Goal: Information Seeking & Learning: Learn about a topic

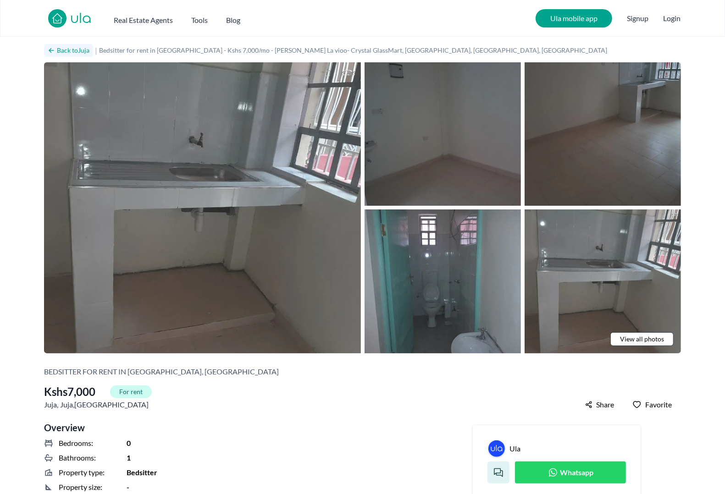
click at [48, 47] on icon at bounding box center [51, 50] width 7 height 7
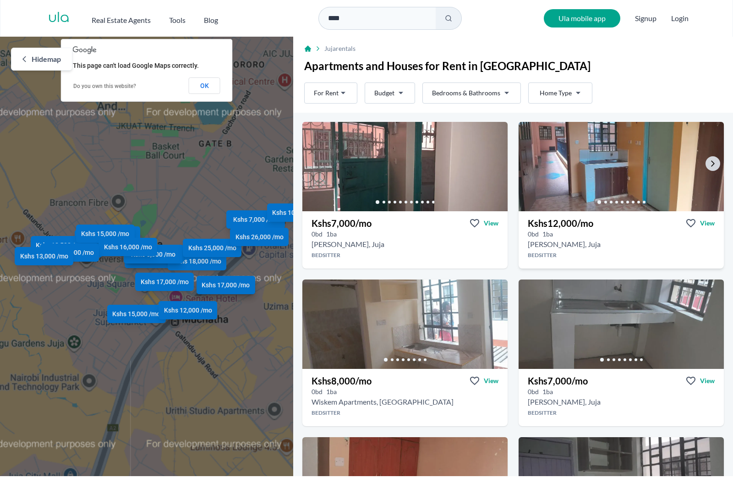
click at [606, 120] on img at bounding box center [621, 167] width 215 height 94
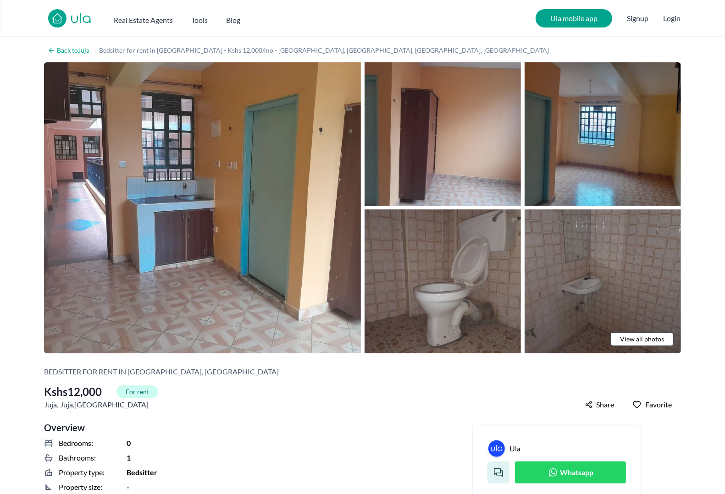
click at [661, 335] on span "View all photos" at bounding box center [642, 339] width 44 height 9
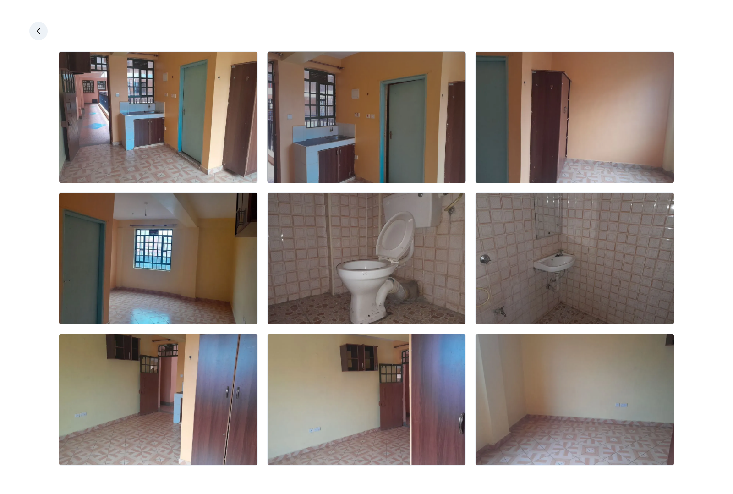
click at [325, 89] on img at bounding box center [367, 117] width 198 height 131
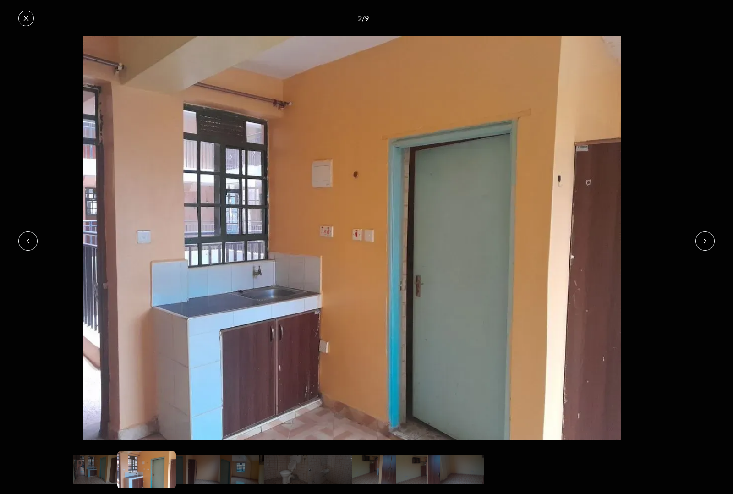
click at [24, 242] on icon at bounding box center [27, 240] width 7 height 7
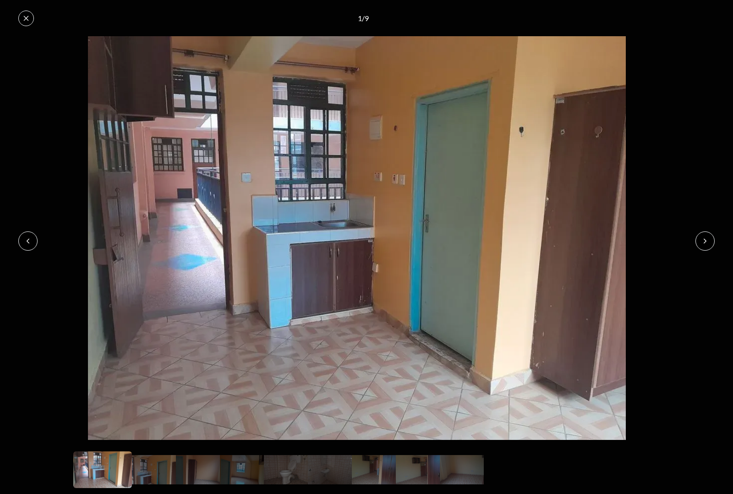
click at [709, 240] on icon at bounding box center [705, 240] width 7 height 7
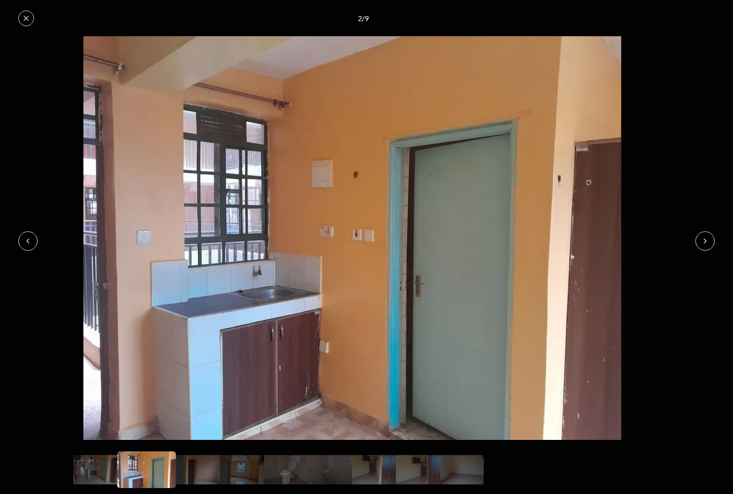
click at [709, 240] on icon at bounding box center [705, 240] width 7 height 7
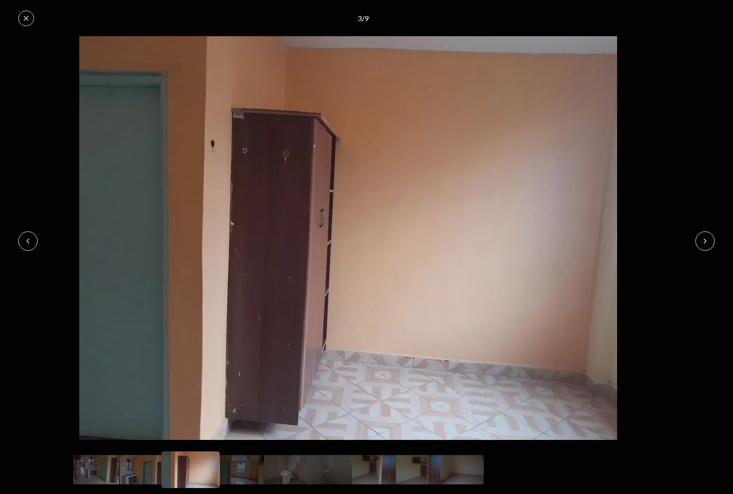
click at [709, 240] on icon at bounding box center [705, 240] width 7 height 7
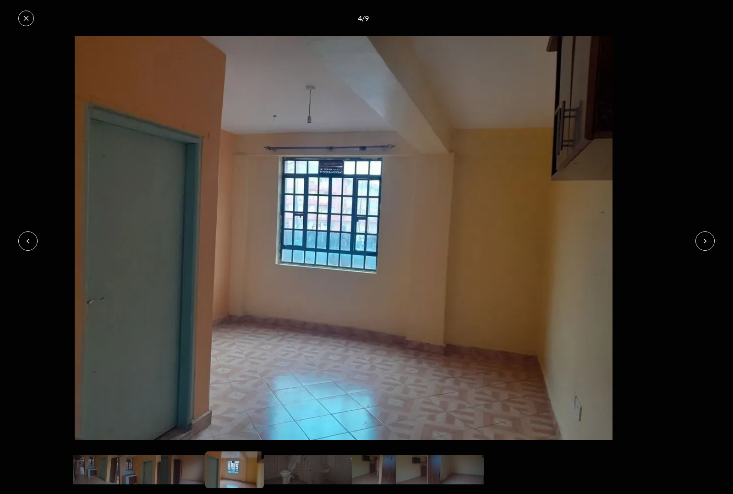
click at [709, 240] on icon at bounding box center [705, 240] width 7 height 7
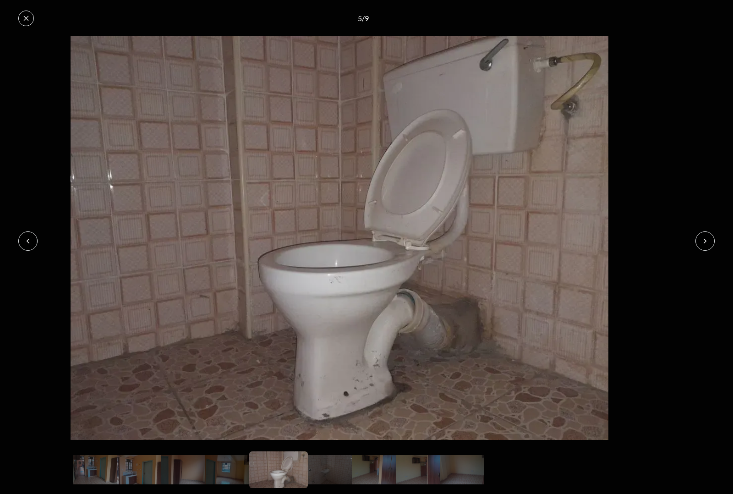
click at [709, 240] on icon at bounding box center [705, 240] width 7 height 7
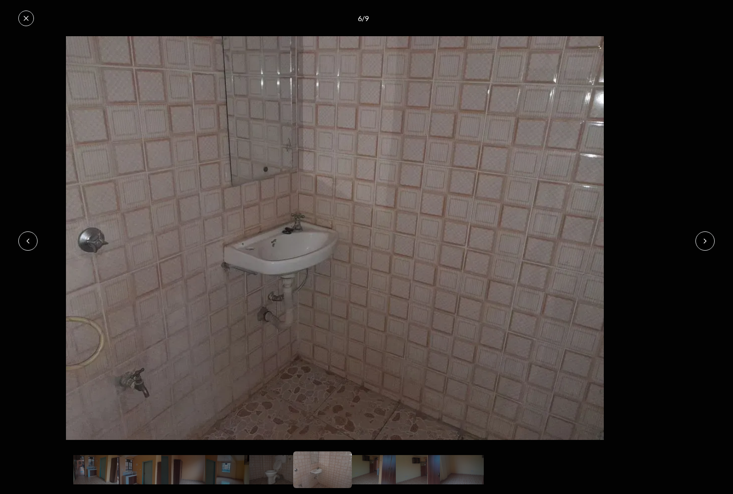
click at [709, 240] on icon at bounding box center [705, 240] width 7 height 7
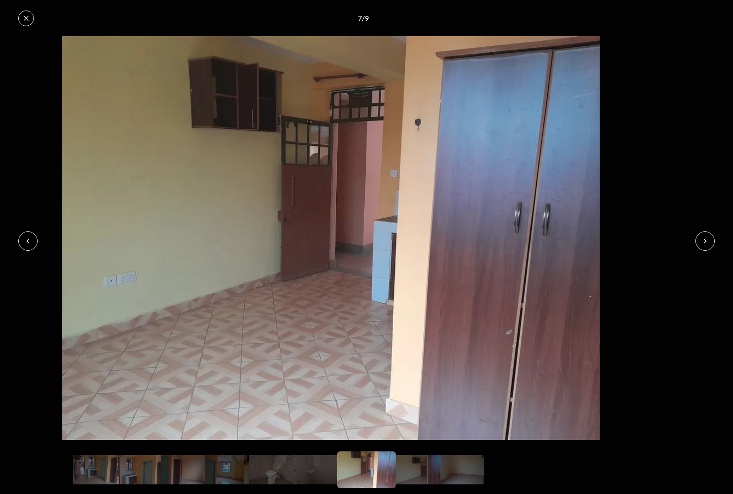
click at [709, 240] on icon at bounding box center [705, 240] width 7 height 7
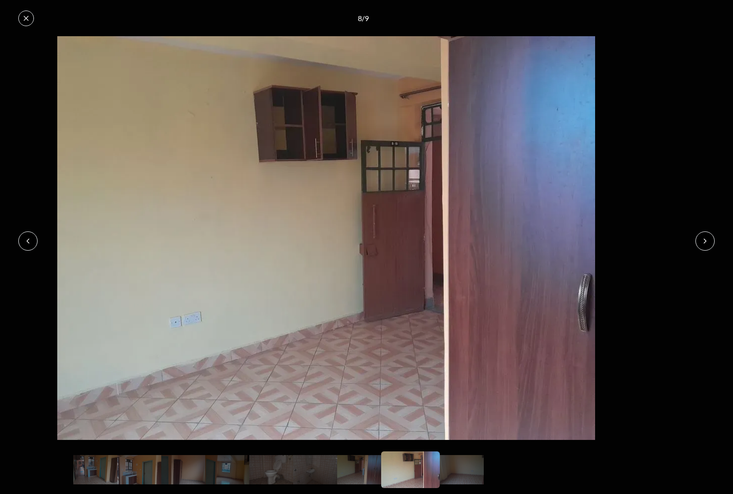
click at [709, 240] on icon at bounding box center [705, 240] width 7 height 7
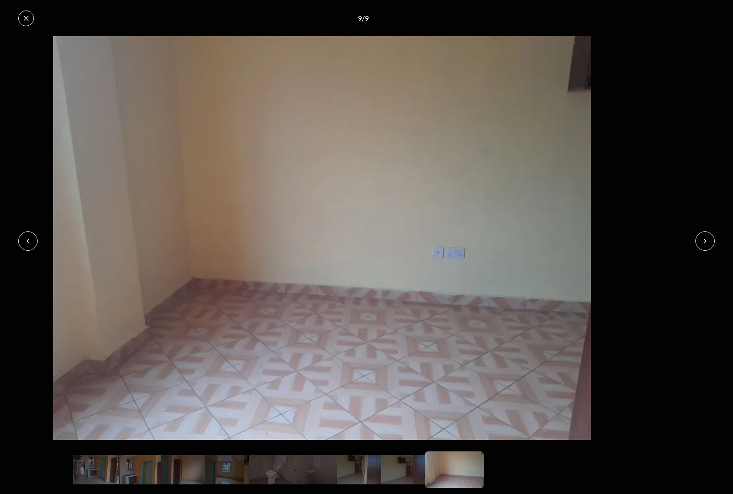
click at [24, 11] on button at bounding box center [26, 19] width 16 height 16
